Goal: Task Accomplishment & Management: Manage account settings

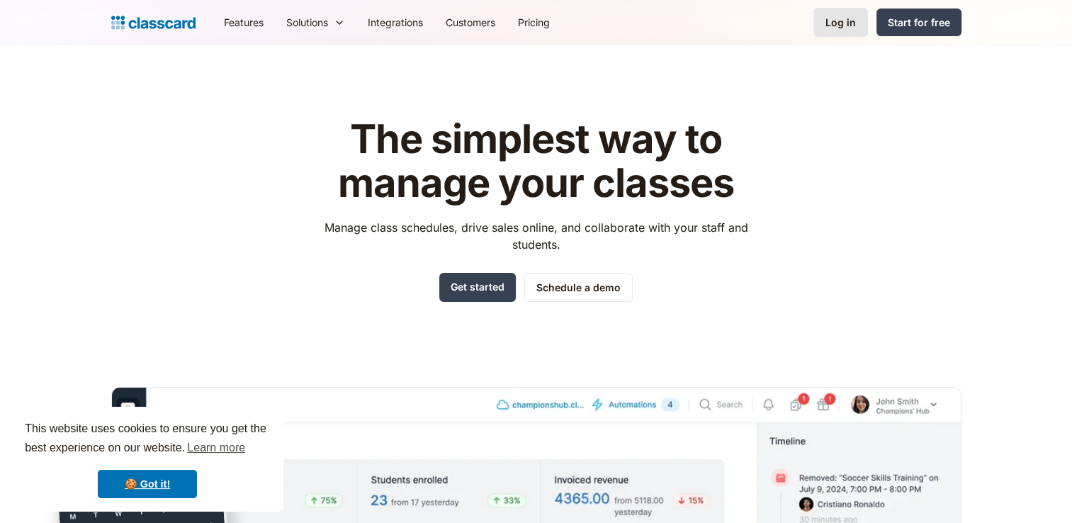
click at [838, 21] on div "Log in" at bounding box center [841, 22] width 30 height 15
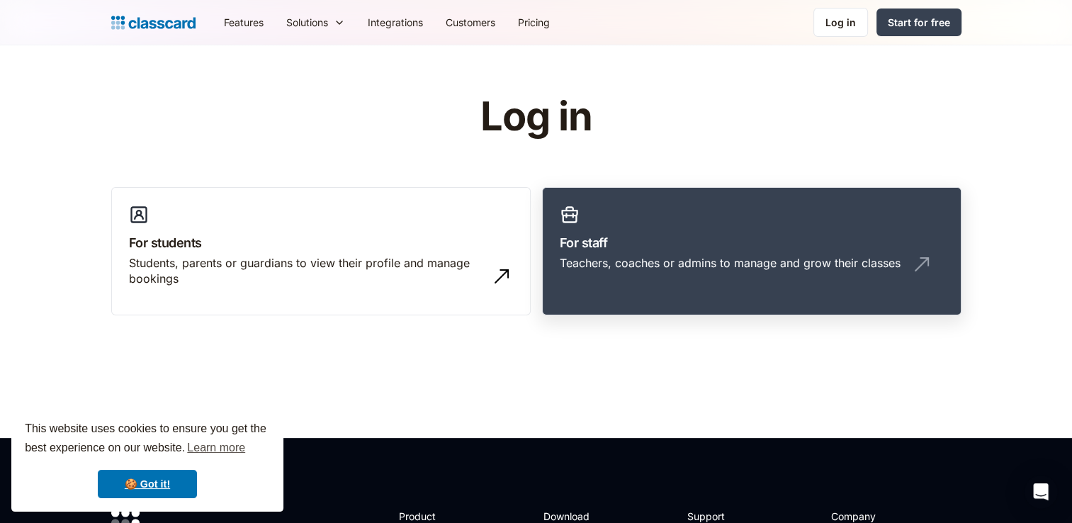
click at [656, 253] on link "For staff Teachers, coaches or admins to manage and grow their classes" at bounding box center [752, 251] width 420 height 129
